Goal: Task Accomplishment & Management: Complete application form

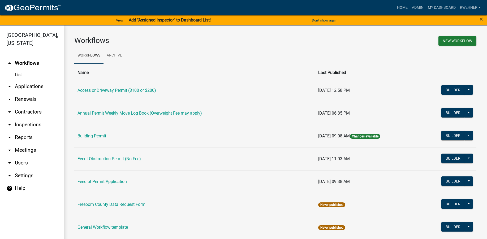
click at [22, 85] on link "arrow_drop_down Applications" at bounding box center [32, 86] width 64 height 13
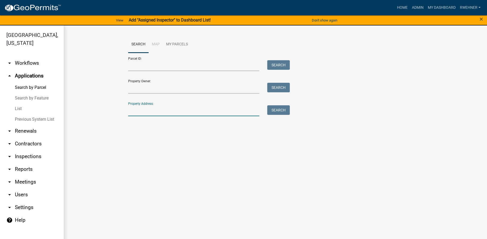
click at [149, 106] on input "Property Address:" at bounding box center [193, 110] width 131 height 11
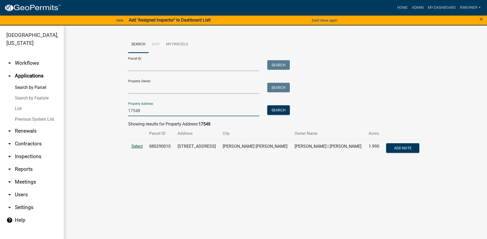
type input "17548"
click at [134, 148] on span "Select" at bounding box center [136, 146] width 11 height 5
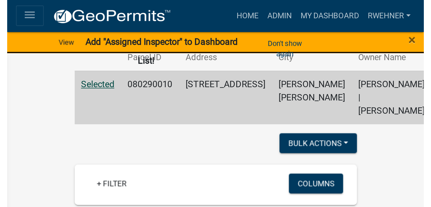
scroll to position [106, 0]
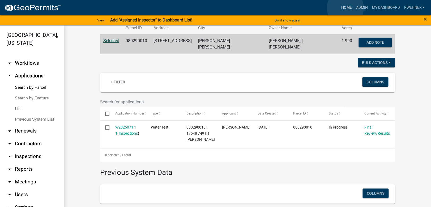
click at [345, 8] on link "Home" at bounding box center [346, 8] width 15 height 10
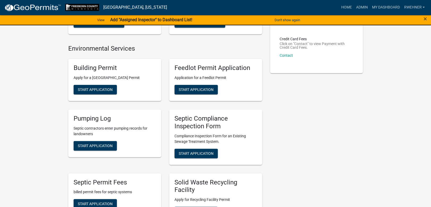
scroll to position [112, 0]
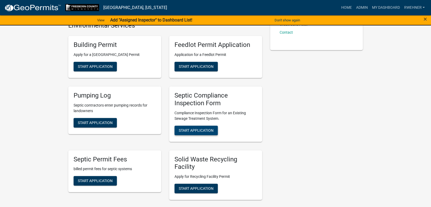
click at [195, 130] on span "Start Application" at bounding box center [196, 130] width 35 height 4
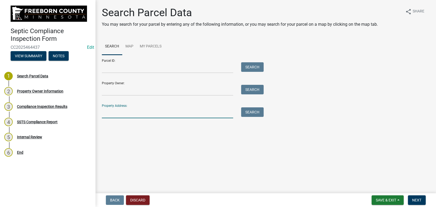
click at [159, 114] on input "Property Address:" at bounding box center [167, 113] width 131 height 11
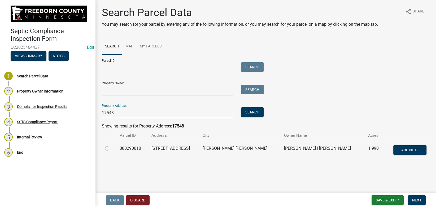
type input "17548"
click at [112, 145] on label at bounding box center [112, 145] width 0 height 0
click at [112, 148] on input "radio" at bounding box center [113, 146] width 3 height 3
radio input "true"
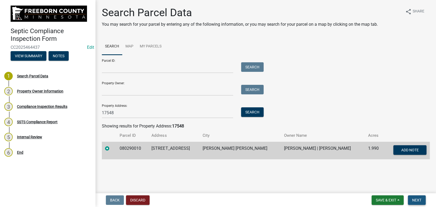
click at [418, 197] on button "Next" at bounding box center [417, 201] width 18 height 10
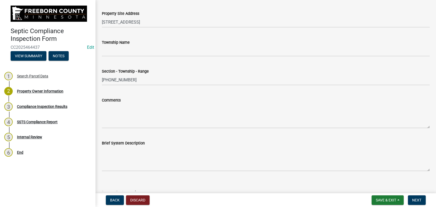
scroll to position [256, 0]
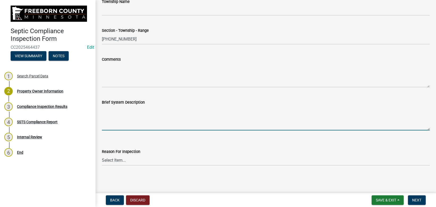
drag, startPoint x: 110, startPoint y: 122, endPoint x: 119, endPoint y: 117, distance: 10.9
click at [110, 122] on textarea "Brief System Description" at bounding box center [266, 118] width 328 height 25
type textarea "2000g septic to 1000 pump tank to mound."
click at [102, 155] on select "Select Item... Property Sale Required for Permit County Compliance Inventory (C…" at bounding box center [266, 160] width 328 height 11
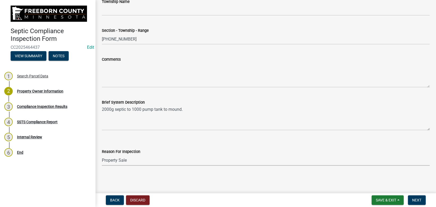
click option "Property Sale" at bounding box center [0, 0] width 0 height 0
select select "d6fd99ce-8a43-4bcf-938d-761da4bf36de"
click at [414, 199] on span "Next" at bounding box center [417, 200] width 9 height 4
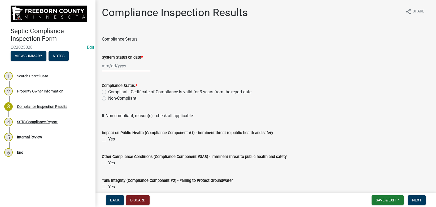
click at [117, 67] on input "System Status on date *" at bounding box center [126, 66] width 49 height 11
select select "8"
select select "2025"
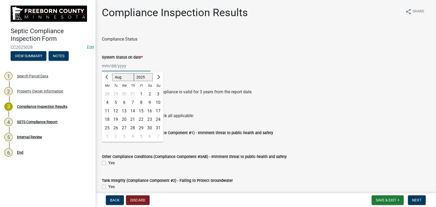
click at [117, 67] on input "System Status on date *" at bounding box center [126, 66] width 49 height 11
type input "[DATE]"
click at [183, 45] on wm-data-entity-input "Compliance Status" at bounding box center [266, 38] width 328 height 17
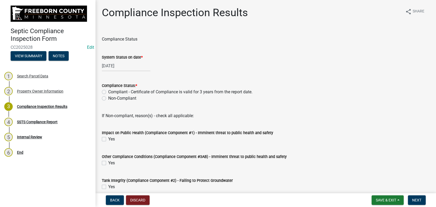
click at [108, 92] on label "Compliant - Certificate of Compliance is valid for 3 years from the report date." at bounding box center [180, 92] width 144 height 6
click at [108, 92] on input "Compliant - Certificate of Compliance is valid for 3 years from the report date." at bounding box center [109, 90] width 3 height 3
radio input "true"
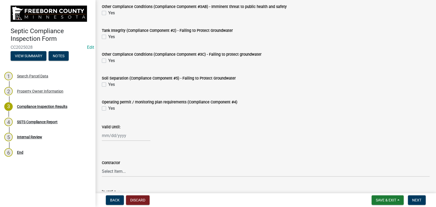
scroll to position [179, 0]
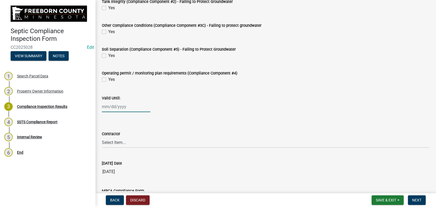
click at [110, 107] on input "Valid Until:" at bounding box center [126, 106] width 49 height 11
select select "8"
select select "2025"
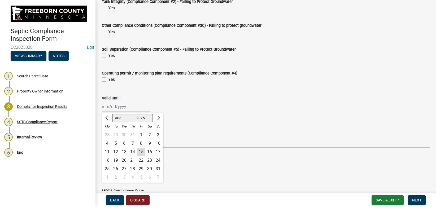
click at [109, 105] on input "Valid Until:" at bounding box center [126, 106] width 49 height 11
type input "[DATE]"
click at [184, 84] on wm-data-entity-input "Operating permit / monitoring plan requirements (Compliance Component #4) Yes" at bounding box center [266, 76] width 328 height 24
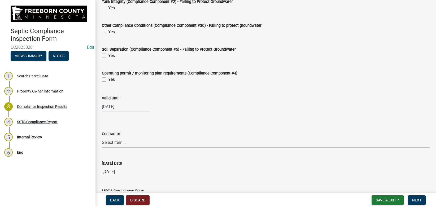
click at [102, 137] on select "Select Item... P & L Excavating Precision Septic Services [PERSON_NAME] Excavat…" at bounding box center [266, 142] width 328 height 11
click option "P & L Excavating" at bounding box center [0, 0] width 0 height 0
select select "a4b440af-86cc-4e74-8744-b4ec83ffff55"
click at [183, 126] on form "Contractor Select Item... P & L Excavating Precision Septic Services [PERSON_NA…" at bounding box center [266, 137] width 328 height 24
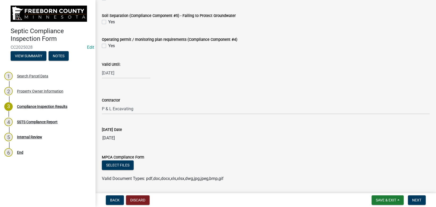
scroll to position [229, 0]
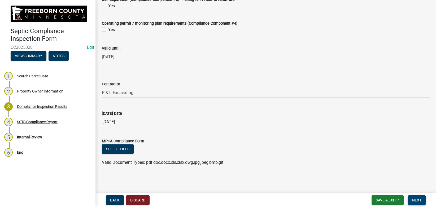
click at [414, 201] on span "Next" at bounding box center [417, 200] width 9 height 4
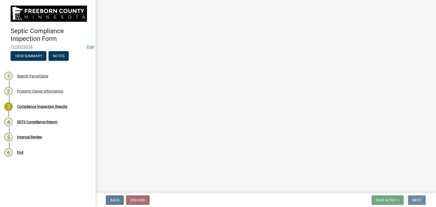
scroll to position [0, 0]
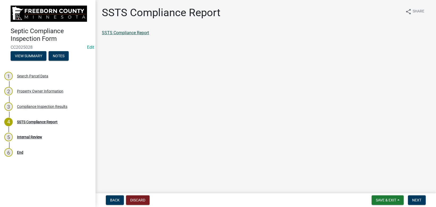
click at [126, 33] on link "SSTS Compliance Report" at bounding box center [125, 32] width 47 height 5
click at [114, 203] on button "Back" at bounding box center [115, 201] width 18 height 10
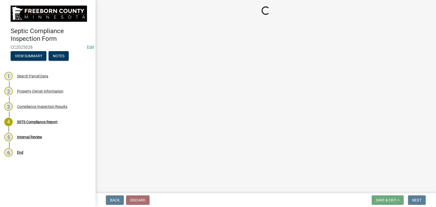
select select "a4b440af-86cc-4e74-8744-b4ec83ffff55"
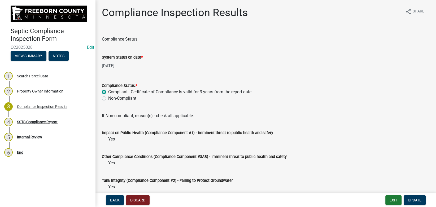
scroll to position [179, 0]
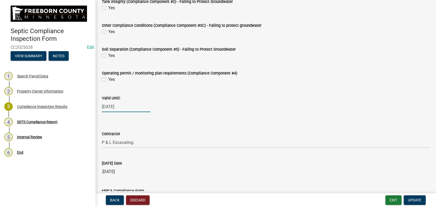
click at [114, 107] on input "[DATE]" at bounding box center [126, 106] width 49 height 11
select select "9"
select select "2027"
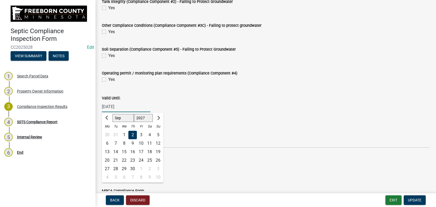
click at [111, 107] on input "[DATE]" at bounding box center [126, 106] width 49 height 11
type input "[DATE]"
click at [160, 87] on wm-data-entity-input "Operating permit / monitoring plan requirements (Compliance Component #4) Yes" at bounding box center [266, 76] width 328 height 24
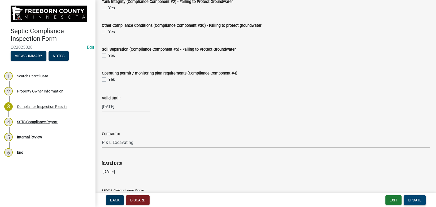
click at [417, 201] on span "Update" at bounding box center [415, 200] width 14 height 4
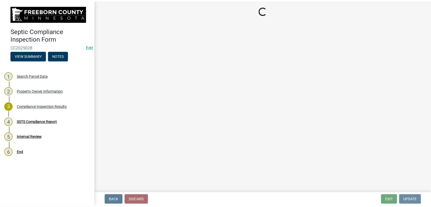
scroll to position [0, 0]
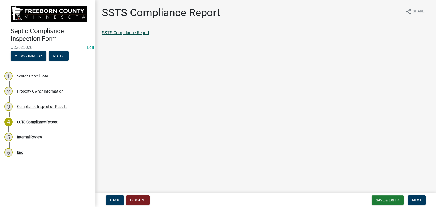
click at [120, 33] on link "SSTS Compliance Report" at bounding box center [125, 32] width 47 height 5
click at [417, 200] on span "Next" at bounding box center [417, 200] width 9 height 4
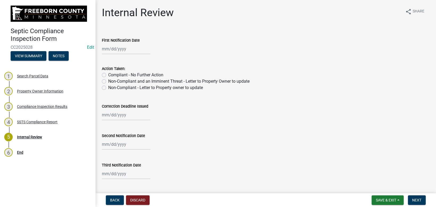
click at [138, 75] on label "Compliant - No Further Action" at bounding box center [135, 75] width 55 height 6
click at [112, 75] on input "Compliant - No Further Action" at bounding box center [109, 73] width 3 height 3
radio input "true"
click at [420, 200] on span "Next" at bounding box center [417, 200] width 9 height 4
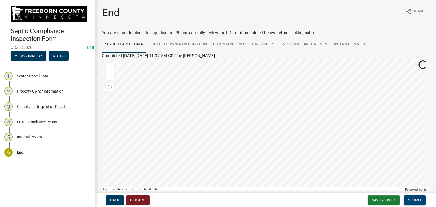
click at [420, 200] on span "Submit" at bounding box center [415, 200] width 13 height 4
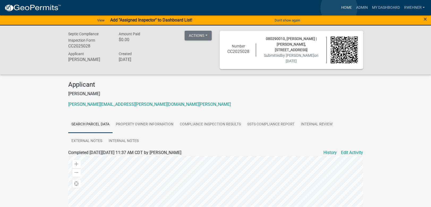
click at [339, 8] on link "Home" at bounding box center [346, 8] width 15 height 10
